Goal: Transaction & Acquisition: Subscribe to service/newsletter

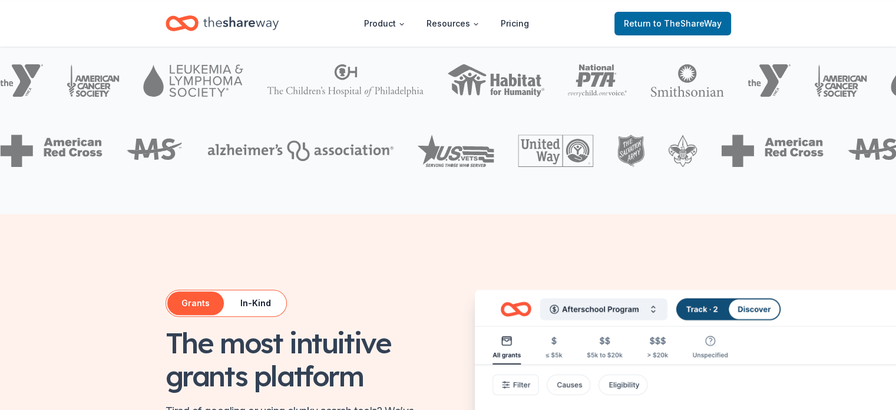
scroll to position [83, 0]
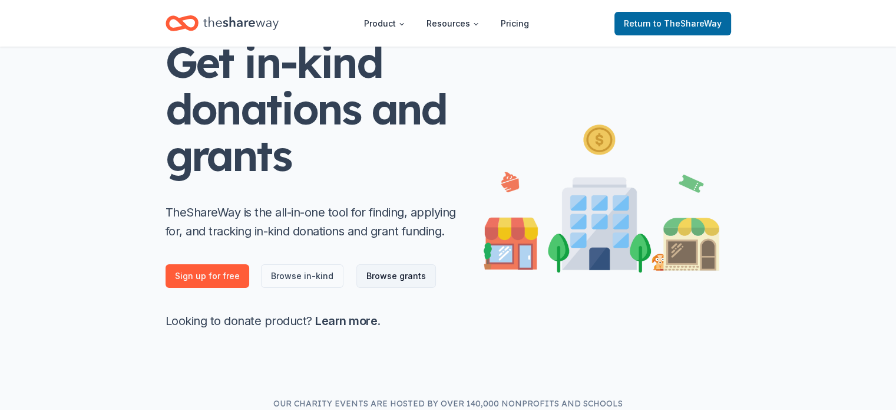
click at [412, 268] on link "Browse grants" at bounding box center [397, 276] width 80 height 24
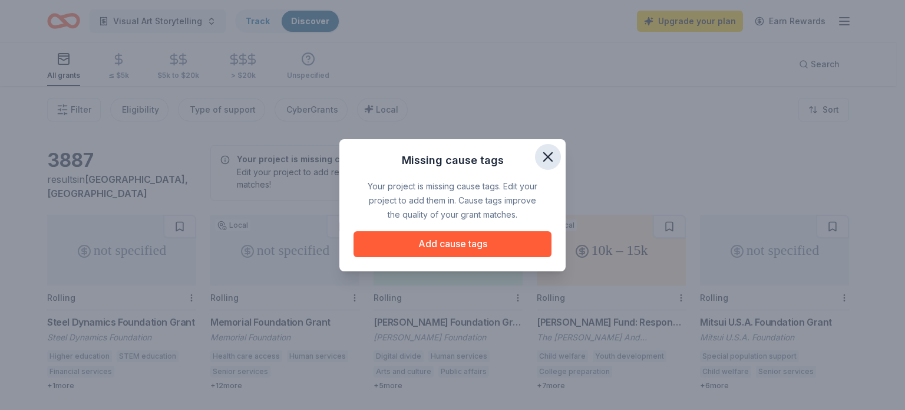
click at [549, 156] on icon "button" at bounding box center [548, 157] width 8 height 8
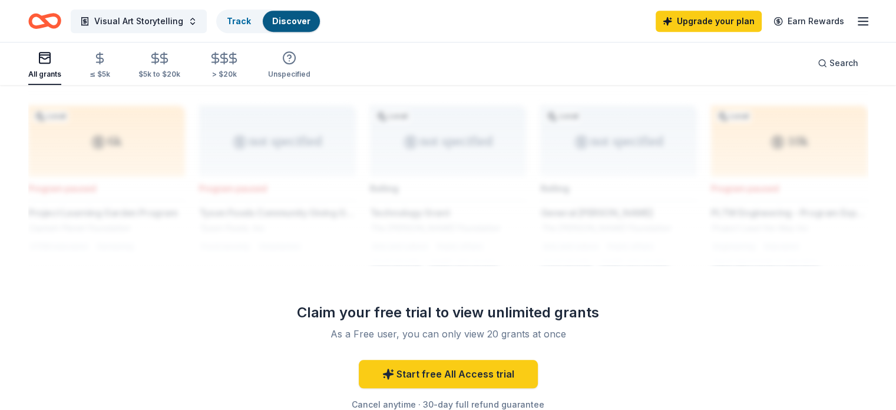
scroll to position [950, 0]
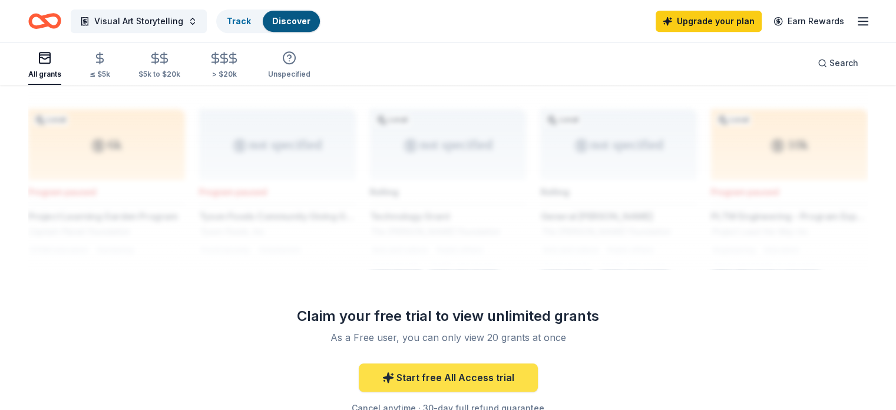
click at [488, 376] on link "Start free All Access trial" at bounding box center [448, 377] width 179 height 28
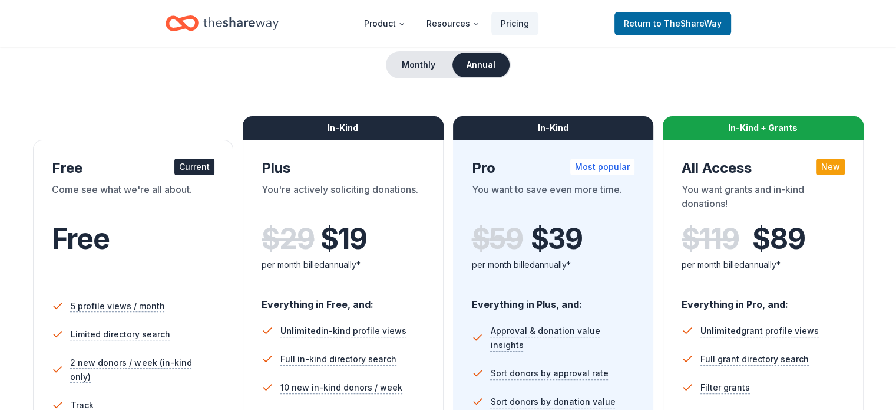
scroll to position [96, 0]
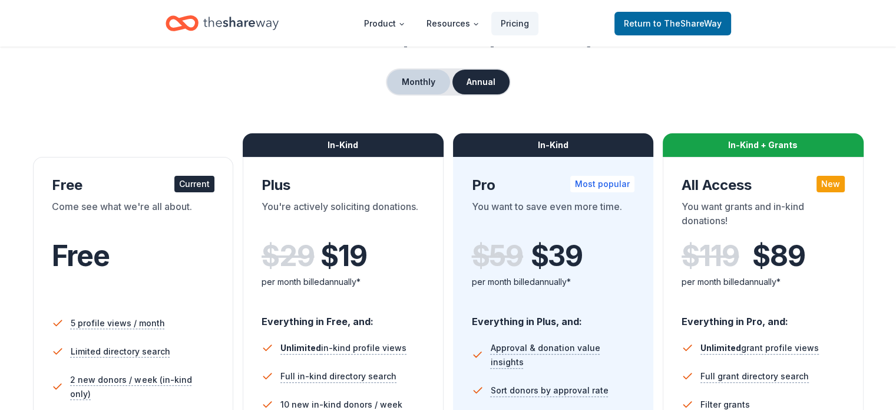
click at [410, 84] on button "Monthly" at bounding box center [418, 82] width 63 height 25
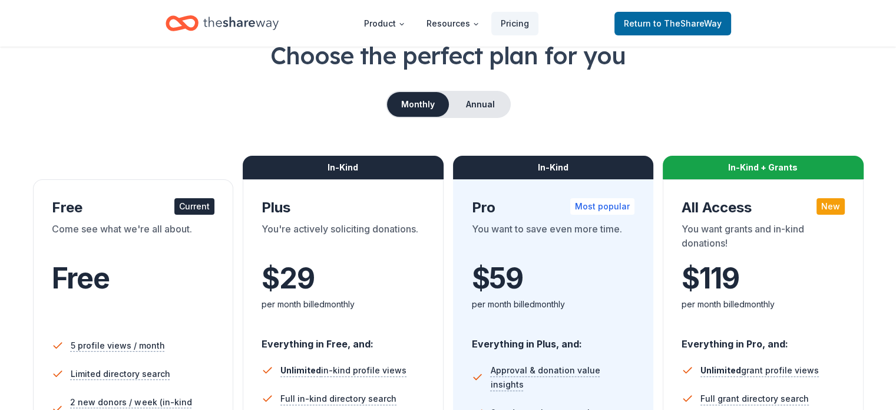
scroll to position [67, 0]
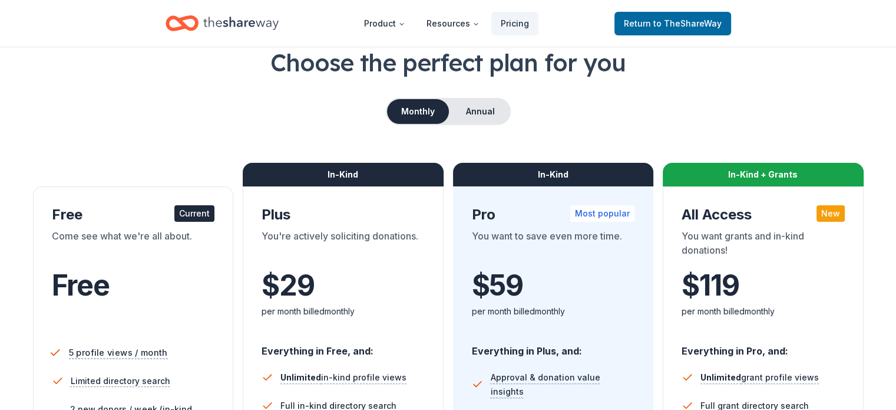
click at [120, 354] on span "5 profile views / month" at bounding box center [117, 352] width 99 height 15
click at [684, 27] on span "to TheShareWay" at bounding box center [688, 23] width 68 height 10
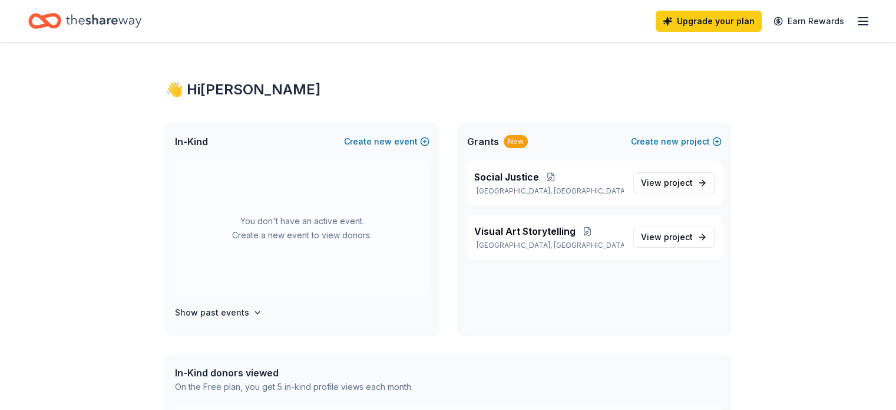
click at [859, 21] on line "button" at bounding box center [863, 21] width 9 height 0
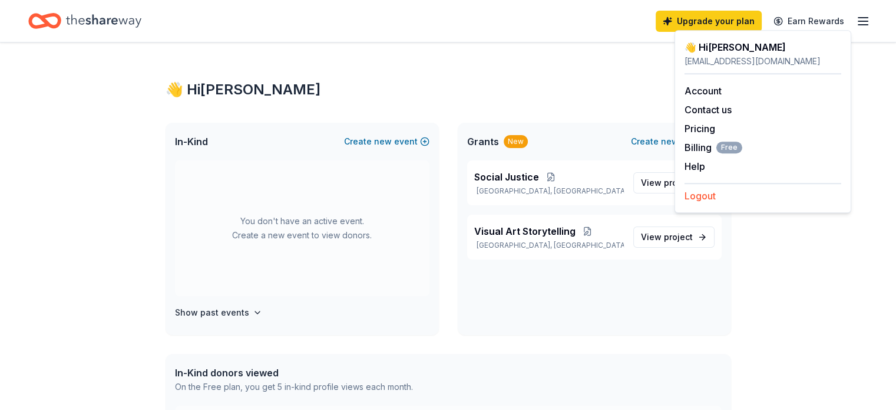
click at [695, 202] on button "Logout" at bounding box center [700, 196] width 31 height 14
